Goal: Task Accomplishment & Management: Manage account settings

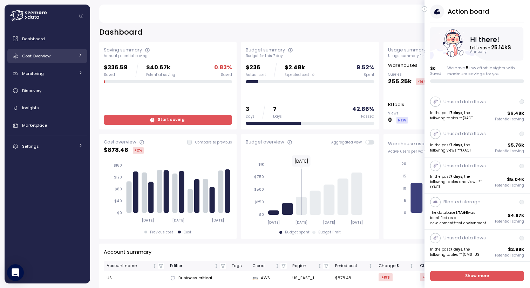
click at [48, 58] on span "Cost Overview" at bounding box center [36, 56] width 28 height 6
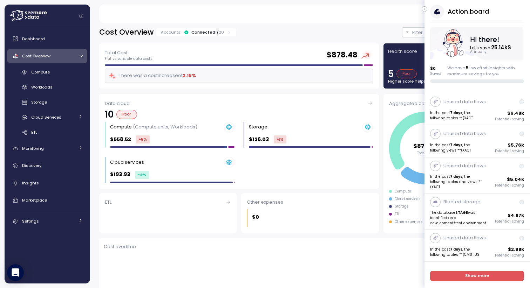
click at [204, 32] on div "Connected 1 / 20" at bounding box center [207, 32] width 33 height 6
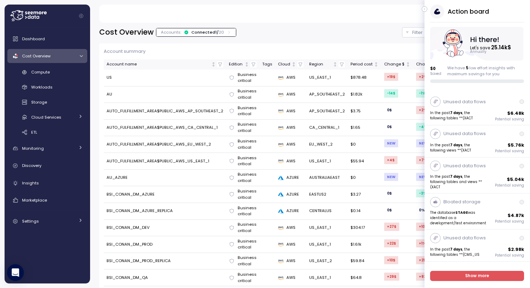
click at [425, 10] on icon "button" at bounding box center [424, 9] width 3 height 8
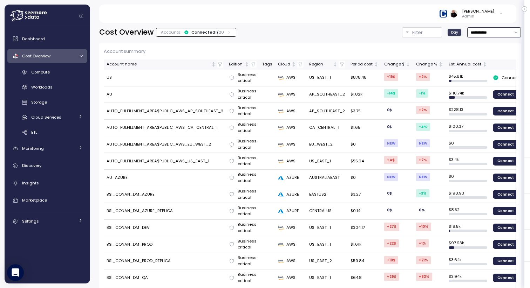
click at [481, 30] on input "**********" at bounding box center [494, 32] width 54 height 10
click at [484, 83] on div "Last 30 days" at bounding box center [491, 83] width 26 height 6
type input "**********"
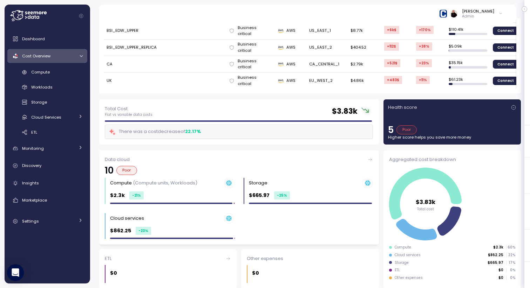
scroll to position [312, 0]
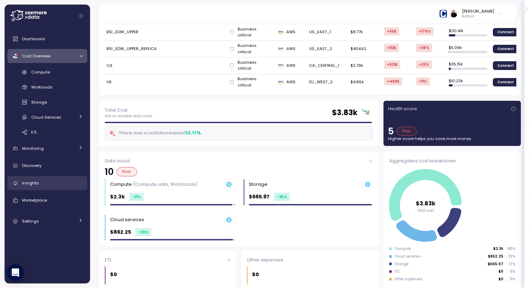
click at [68, 183] on div "Insights" at bounding box center [52, 183] width 61 height 7
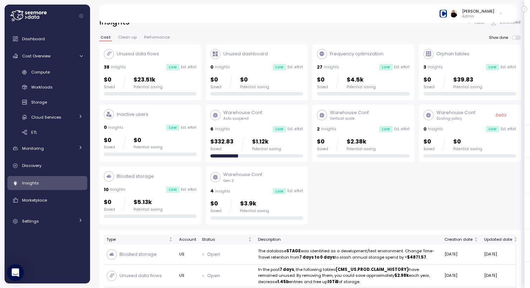
click at [258, 181] on p "Gen 2" at bounding box center [243, 181] width 40 height 5
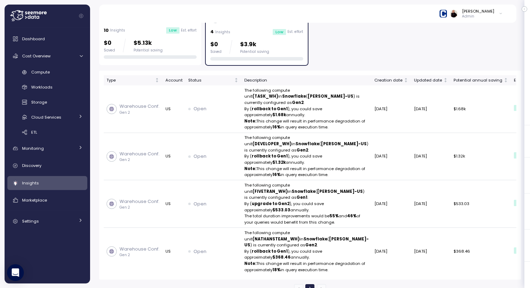
scroll to position [167, 0]
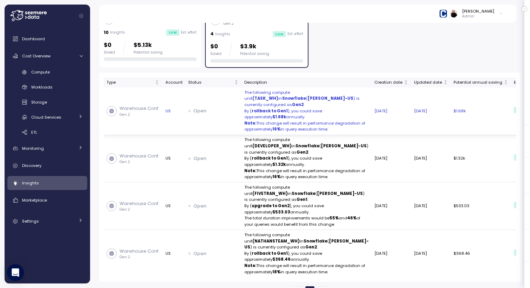
click at [231, 115] on div "Open" at bounding box center [213, 111] width 50 height 7
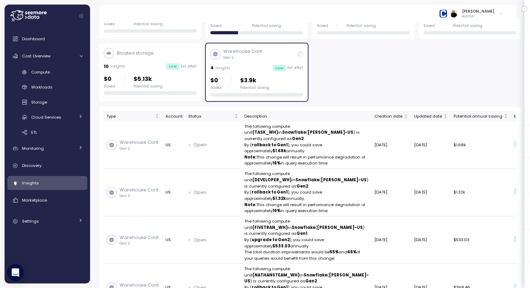
scroll to position [135, 0]
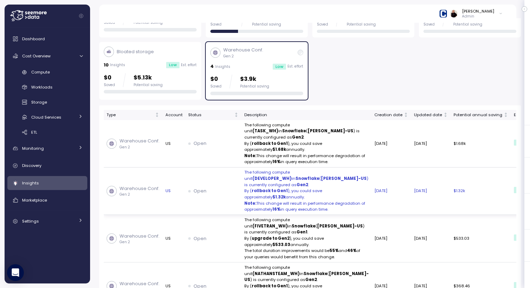
click at [263, 188] on p "The following compute unit (DEVELOPER_WH) in Snowflake ( [PERSON_NAME]-US ) is …" at bounding box center [306, 179] width 124 height 19
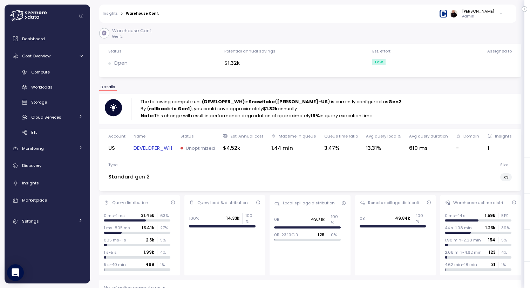
click at [220, 115] on p "Note: This change will result in performance degradation of approximately 16% i…" at bounding box center [271, 115] width 262 height 7
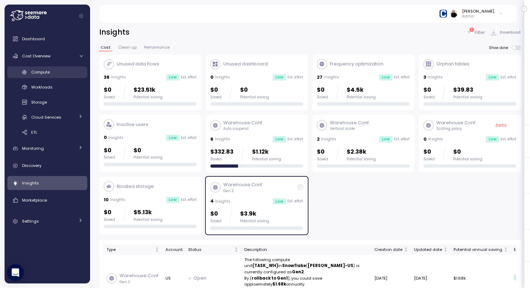
click at [69, 70] on div "Compute" at bounding box center [56, 72] width 51 height 7
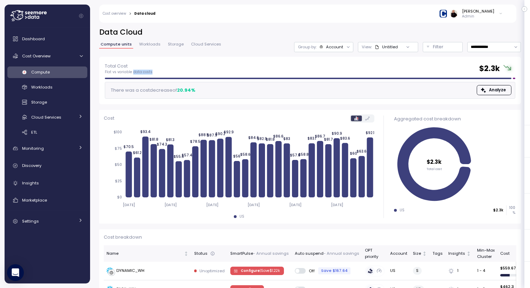
drag, startPoint x: 132, startPoint y: 73, endPoint x: 158, endPoint y: 73, distance: 25.6
click at [158, 73] on div "Total Cost Flat vs variable data costs $ 2.3k" at bounding box center [310, 68] width 410 height 13
click at [41, 41] on span "Dashboard" at bounding box center [33, 39] width 23 height 6
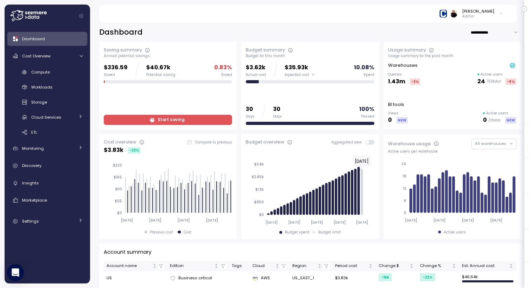
click at [173, 120] on span "Start saving" at bounding box center [171, 119] width 27 height 9
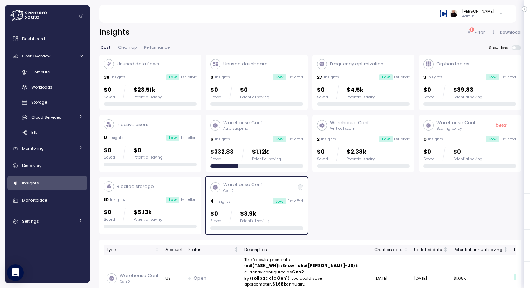
click at [277, 185] on div "Warehouse Conf. Gen 2" at bounding box center [256, 187] width 93 height 12
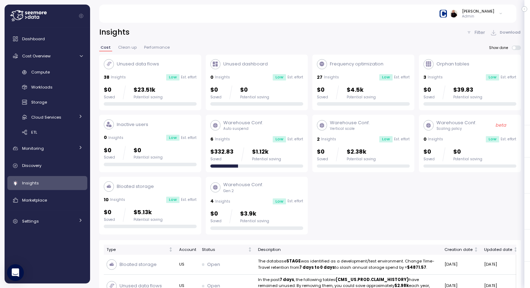
click at [152, 71] on div "Unused data flows 38 Insights Low Est. effort $0 Saved $23.51k Potential saving" at bounding box center [150, 82] width 93 height 47
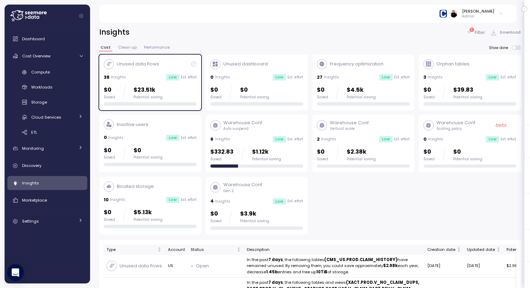
click at [167, 68] on div "Unused data flows" at bounding box center [150, 64] width 93 height 10
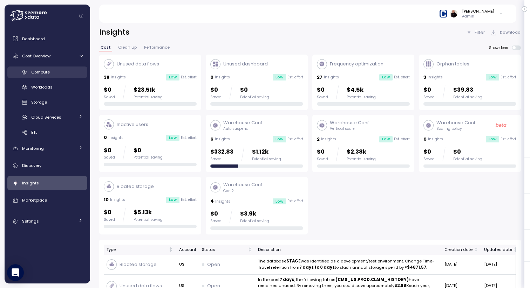
click at [58, 73] on div "Compute" at bounding box center [56, 72] width 51 height 7
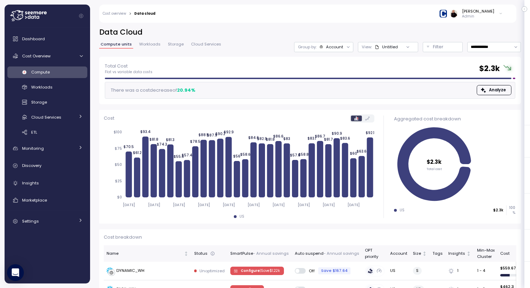
click at [148, 45] on span "Workloads" at bounding box center [149, 44] width 21 height 4
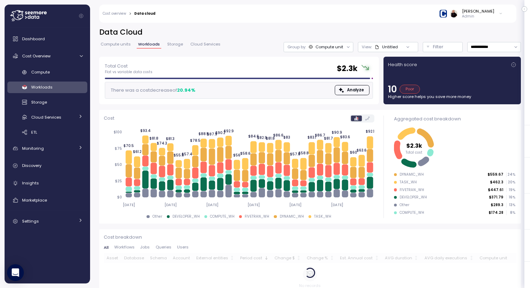
scroll to position [14, 0]
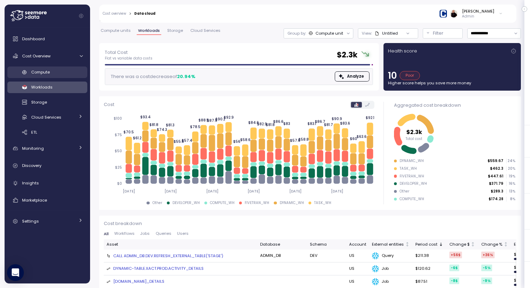
click at [55, 71] on div "Compute" at bounding box center [56, 72] width 51 height 7
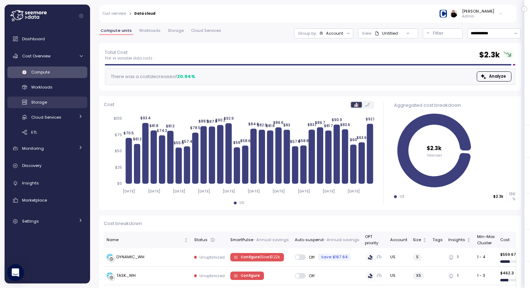
click at [58, 107] on link "Storage" at bounding box center [47, 103] width 80 height 12
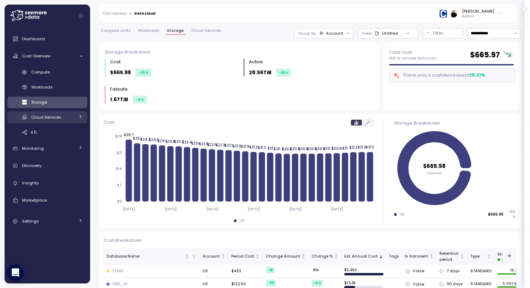
click at [58, 120] on span "Cloud Services" at bounding box center [46, 118] width 30 height 6
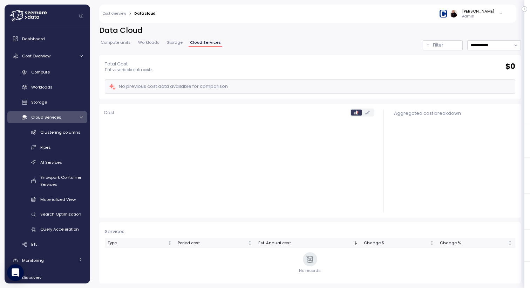
scroll to position [2, 0]
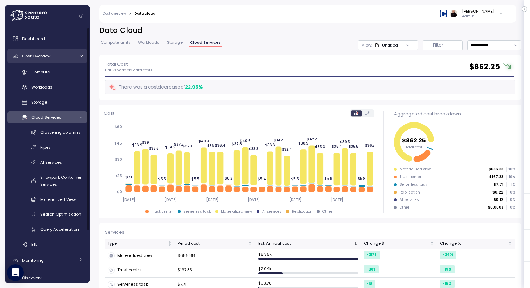
click at [44, 57] on span "Cost Overview" at bounding box center [36, 56] width 28 height 6
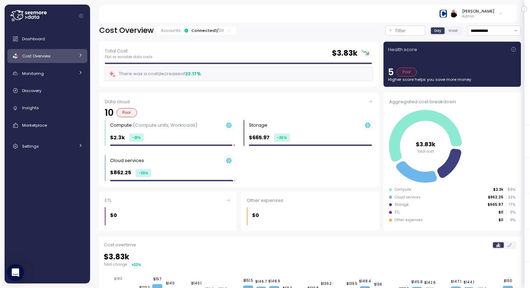
click at [47, 53] on div "Cost Overview" at bounding box center [48, 56] width 53 height 7
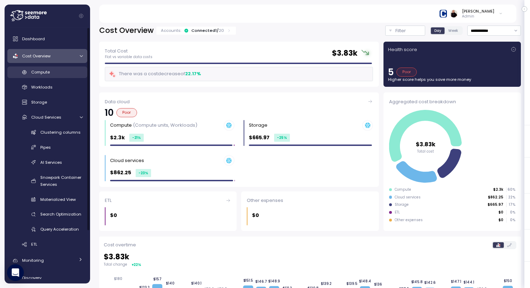
click at [51, 72] on div "Compute" at bounding box center [56, 72] width 51 height 7
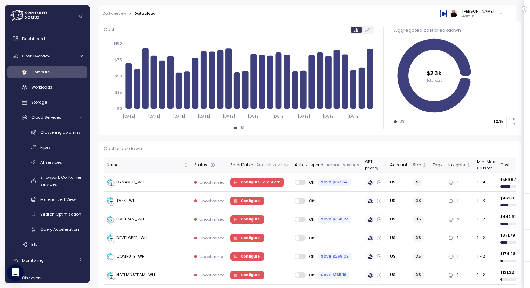
scroll to position [93, 0]
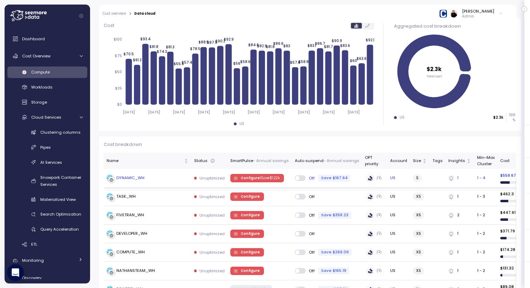
click at [250, 175] on span "Configure | Save $ 1.22k" at bounding box center [260, 178] width 39 height 8
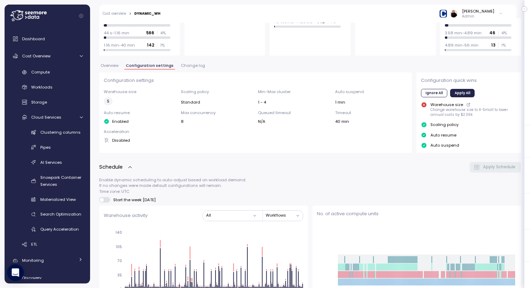
scroll to position [106, 0]
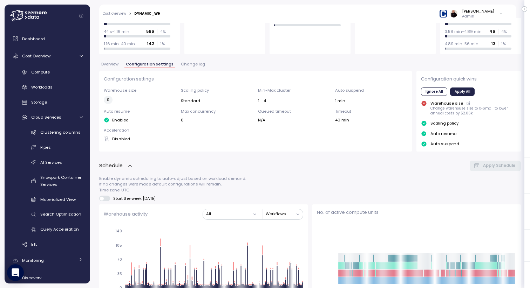
click at [188, 66] on span "Change log" at bounding box center [193, 64] width 24 height 4
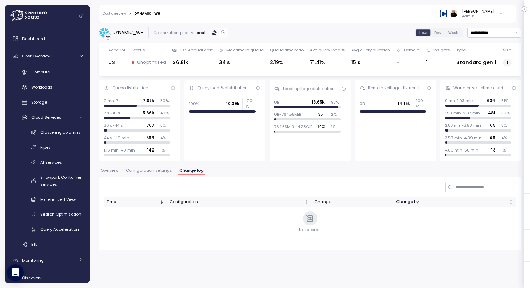
click at [152, 171] on span "Configuration settings" at bounding box center [149, 171] width 46 height 4
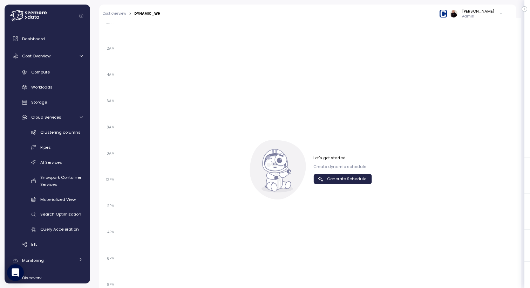
scroll to position [514, 0]
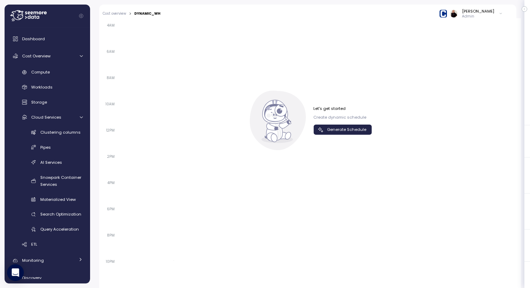
click at [347, 130] on span "Generate Schedule" at bounding box center [346, 129] width 39 height 9
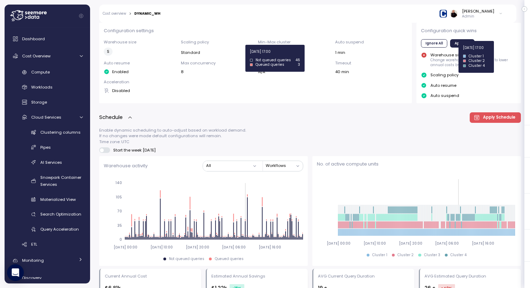
scroll to position [154, 0]
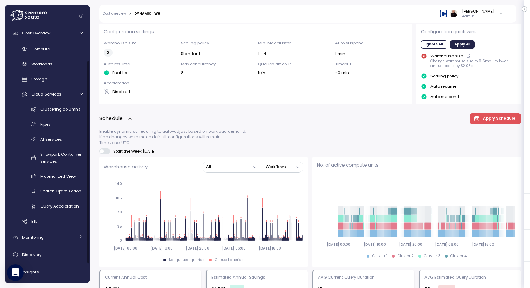
scroll to position [65, 0]
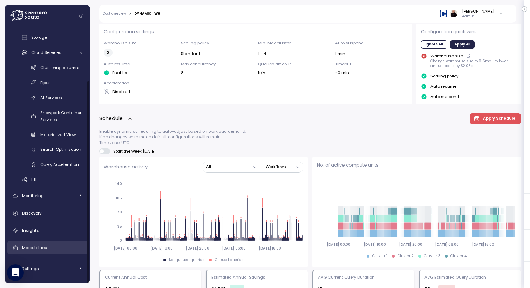
click at [50, 247] on div "Marketplace" at bounding box center [52, 247] width 61 height 7
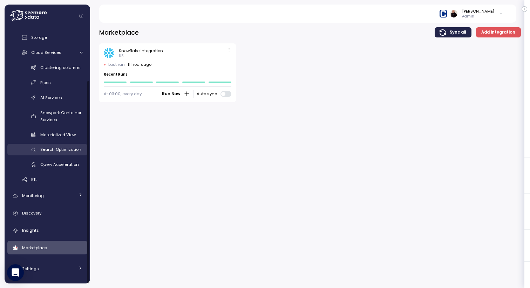
click at [54, 153] on link "Search Optimization" at bounding box center [47, 150] width 80 height 12
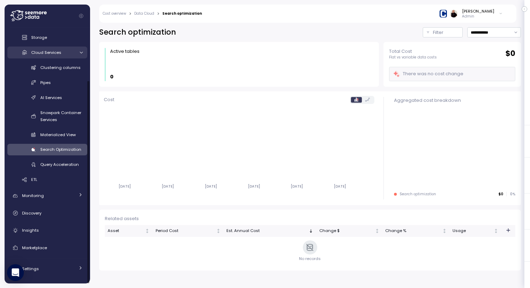
click at [48, 56] on link "Cloud Services" at bounding box center [47, 53] width 80 height 12
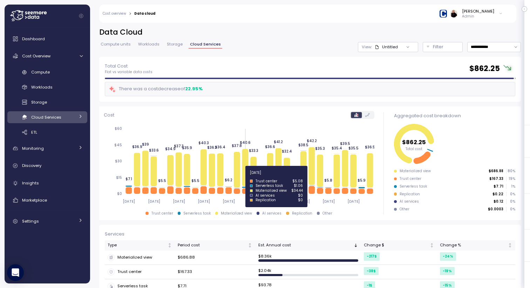
scroll to position [57, 0]
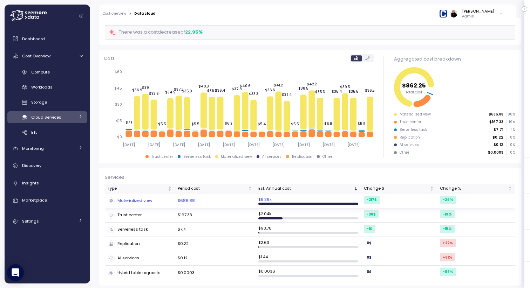
click at [213, 200] on td "$686.88" at bounding box center [215, 201] width 81 height 14
